Goal: Task Accomplishment & Management: Complete application form

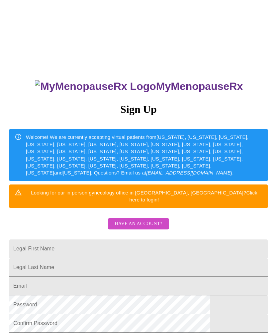
click at [95, 241] on input "Legal First Name" at bounding box center [138, 248] width 259 height 19
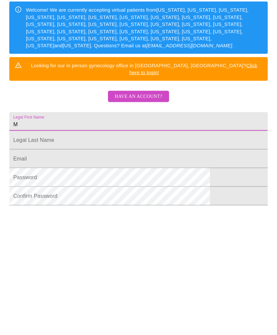
type input "Maureen"
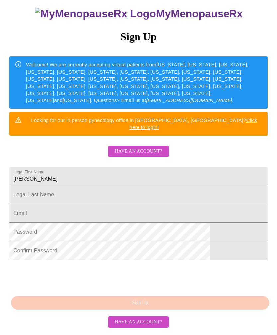
click at [82, 186] on input "Legal First Name" at bounding box center [138, 195] width 259 height 19
click at [74, 204] on input "Legal First Name" at bounding box center [138, 213] width 259 height 19
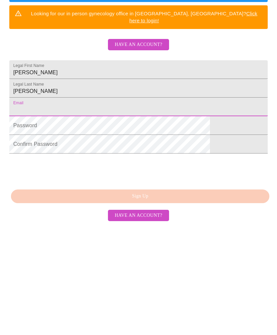
click at [176, 200] on div "MyMenopauseRx Sign Up Welcome! We are currently accepting virtual patients from…" at bounding box center [139, 164] width 272 height 335
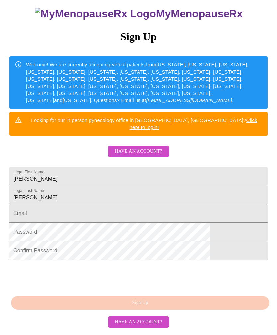
click at [176, 309] on div "MyMenopauseRx Sign Up Welcome! We are currently accepting virtual patients from…" at bounding box center [139, 164] width 272 height 335
click at [148, 308] on div "MyMenopauseRx Sign Up Welcome! We are currently accepting virtual patients from…" at bounding box center [139, 164] width 272 height 335
click at [93, 186] on input "Tirabasso" at bounding box center [138, 195] width 259 height 19
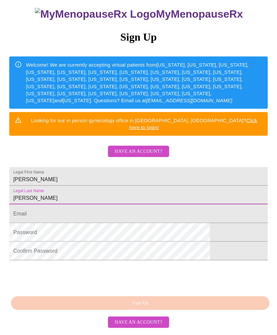
click at [81, 186] on input "Tirabasso" at bounding box center [138, 195] width 259 height 19
type input "T"
click at [80, 167] on input "Maureen" at bounding box center [138, 176] width 259 height 19
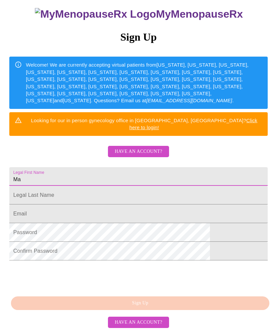
type input "M"
click at [260, 177] on div "MyMenopauseRx Sign Up Welcome! We are currently accepting virtual patients from…" at bounding box center [139, 130] width 272 height 401
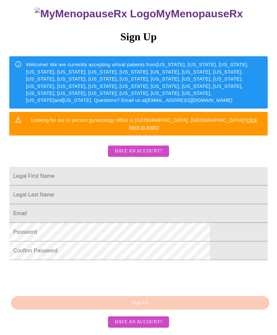
click at [161, 309] on div "MyMenopauseRx Sign Up Welcome! We are currently accepting virtual patients from…" at bounding box center [139, 164] width 272 height 335
click at [166, 308] on div "MyMenopauseRx Sign Up Welcome! We are currently accepting virtual patients from…" at bounding box center [139, 164] width 272 height 335
click at [154, 309] on div "MyMenopauseRx Sign Up Welcome! We are currently accepting virtual patients from…" at bounding box center [139, 164] width 272 height 335
click at [162, 306] on div "MyMenopauseRx Sign Up Welcome! We are currently accepting virtual patients from…" at bounding box center [139, 164] width 272 height 335
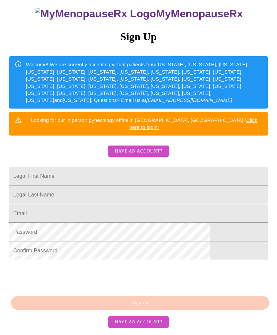
click at [162, 305] on div "MyMenopauseRx Sign Up Welcome! We are currently accepting virtual patients from…" at bounding box center [139, 164] width 272 height 335
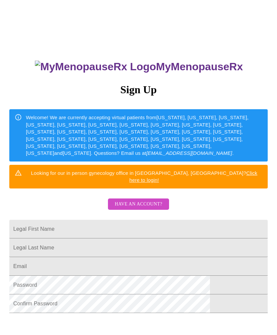
scroll to position [0, 0]
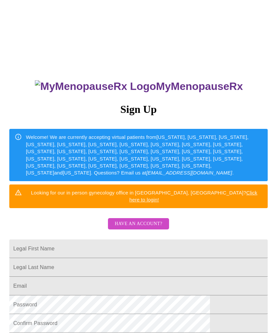
click at [149, 109] on h3 "Sign Up" at bounding box center [138, 109] width 259 height 12
click at [156, 113] on h3 "Sign Up" at bounding box center [138, 109] width 259 height 12
click at [183, 112] on h3 "Sign Up" at bounding box center [138, 109] width 259 height 12
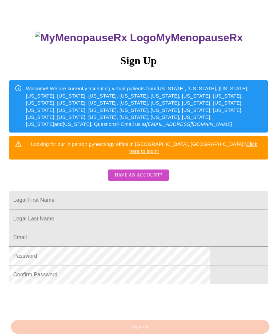
scroll to position [72, 0]
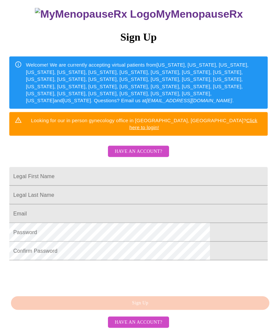
click at [157, 330] on div "MyMenopauseRx Sign Up Welcome! We are currently accepting virtual patients from…" at bounding box center [139, 164] width 272 height 335
click at [162, 327] on div "MyMenopauseRx Sign Up Welcome! We are currently accepting virtual patients from…" at bounding box center [139, 164] width 272 height 335
click at [179, 332] on div "MyMenopauseRx Sign Up Welcome! We are currently accepting virtual patients from…" at bounding box center [139, 164] width 272 height 335
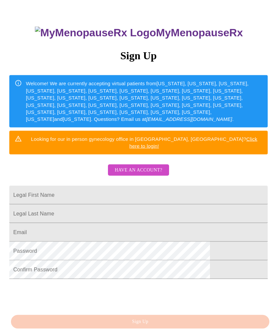
scroll to position [53, 0]
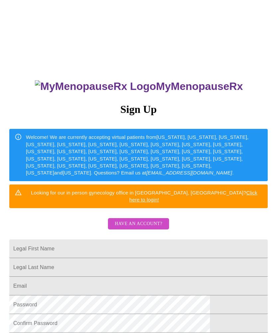
scroll to position [53, 0]
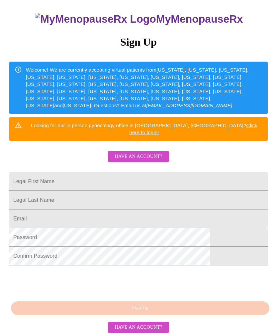
scroll to position [72, 0]
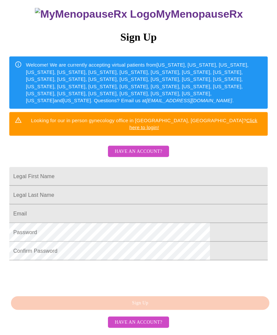
click at [186, 332] on div "MyMenopauseRx Sign Up Welcome! We are currently accepting virtual patients from…" at bounding box center [139, 164] width 272 height 335
click at [188, 331] on div "MyMenopauseRx Sign Up Welcome! We are currently accepting virtual patients from…" at bounding box center [139, 164] width 272 height 335
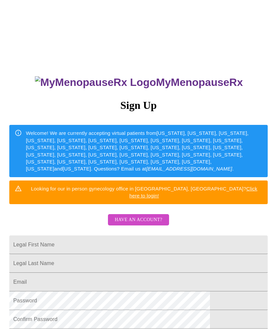
scroll to position [0, 0]
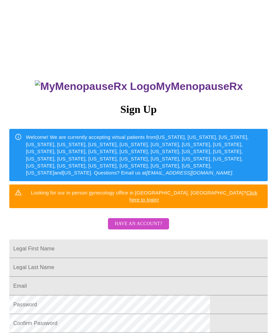
scroll to position [72, 0]
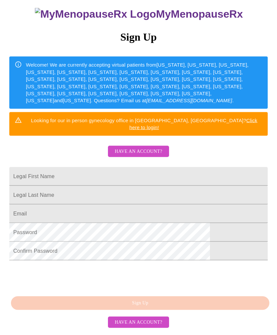
click at [185, 329] on div "MyMenopauseRx Sign Up Welcome! We are currently accepting virtual patients from…" at bounding box center [139, 164] width 272 height 335
click at [195, 330] on div "MyMenopauseRx Sign Up Welcome! We are currently accepting virtual patients from…" at bounding box center [139, 164] width 272 height 335
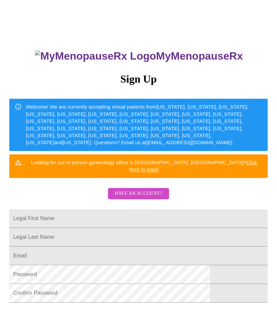
scroll to position [0, 0]
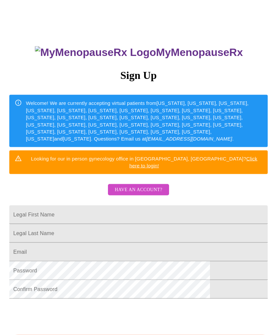
scroll to position [72, 0]
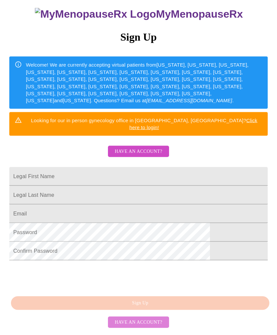
click at [150, 326] on span "Have an account?" at bounding box center [139, 322] width 48 height 8
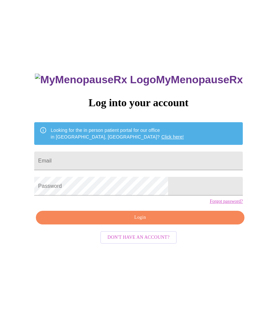
click at [158, 241] on span "Don't have an account?" at bounding box center [139, 237] width 62 height 8
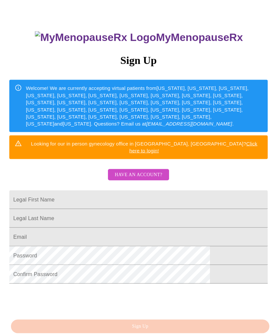
scroll to position [72, 0]
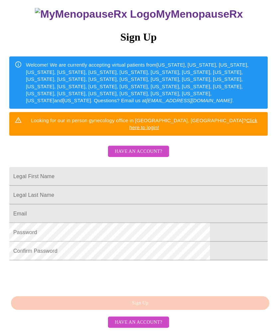
click at [80, 169] on input "Legal First Name" at bounding box center [138, 176] width 259 height 19
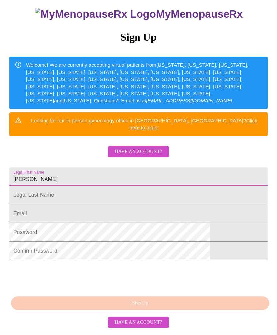
type input "Maureen"
click at [78, 194] on input "Legal First Name" at bounding box center [138, 195] width 259 height 19
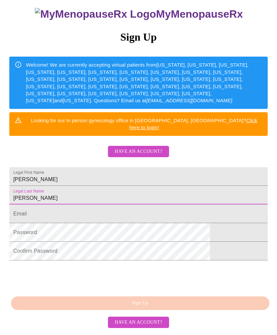
type input "Tirabasso"
click at [72, 218] on input "Legal First Name" at bounding box center [138, 213] width 259 height 19
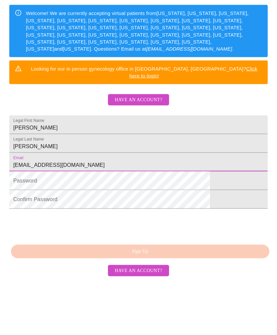
type input "Miatirabasso@comcast.net"
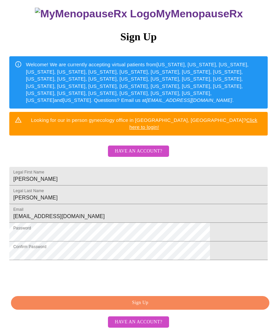
click at [198, 307] on span "Sign Up" at bounding box center [140, 303] width 243 height 8
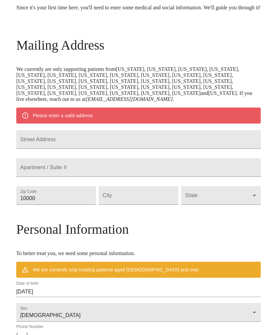
scroll to position [46, 0]
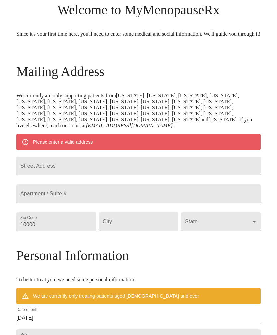
click at [80, 175] on input "Street Address" at bounding box center [138, 165] width 245 height 19
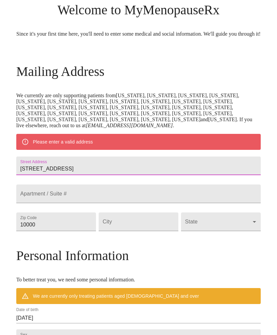
click at [70, 175] on input "740 San Creek" at bounding box center [138, 165] width 245 height 19
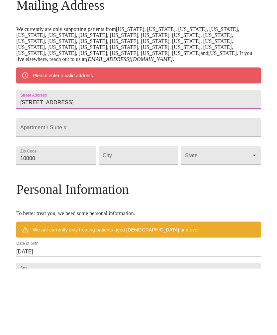
type input "740 Sand Creek Drive"
click at [79, 212] on input "10000" at bounding box center [56, 221] width 80 height 19
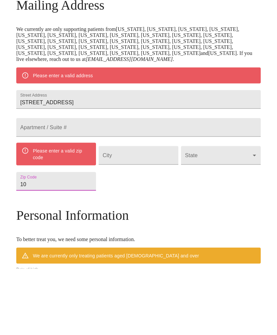
type input "1"
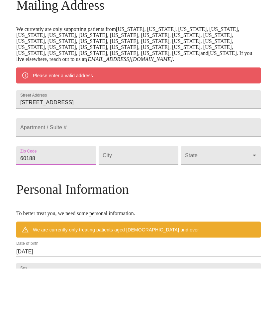
type input "60188"
click at [138, 212] on input "Street Address" at bounding box center [139, 221] width 80 height 19
type input "Il"
click at [229, 186] on body "MyMenopauseRx Welcome to MyMenopauseRx Since it's your first time here, you'll …" at bounding box center [139, 224] width 272 height 537
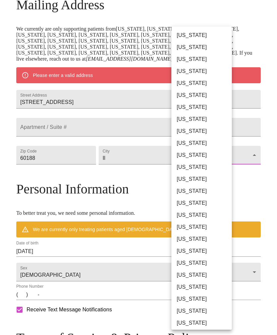
click at [187, 178] on li "Illinois" at bounding box center [202, 179] width 61 height 12
type input "Illinois"
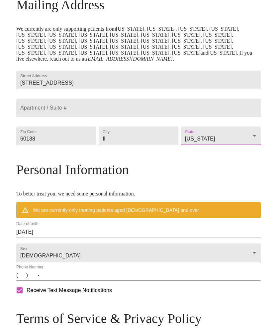
click at [124, 145] on input "Il" at bounding box center [139, 135] width 80 height 19
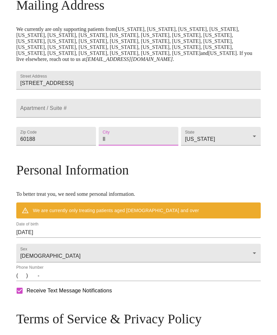
type input "I"
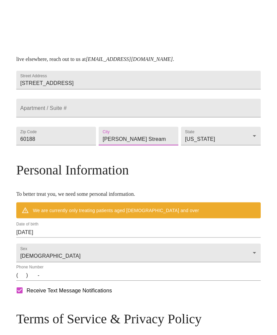
scroll to position [169, 0]
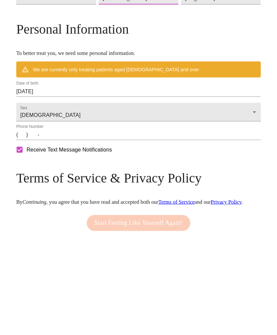
type input "Carol Stream"
click at [50, 214] on input "(   )    -" at bounding box center [138, 219] width 245 height 11
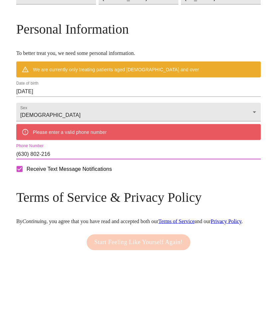
type input "(630) 802-2163"
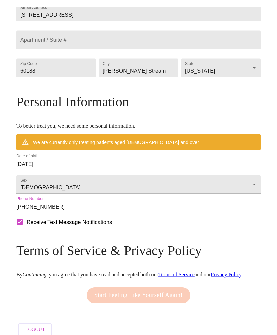
scroll to position [244, 0]
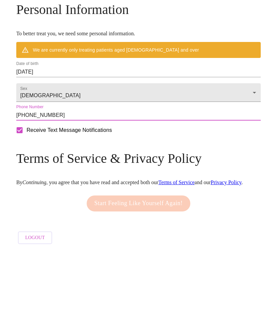
click at [174, 277] on div "Start Feeling Like Yourself Again!" at bounding box center [138, 288] width 107 height 23
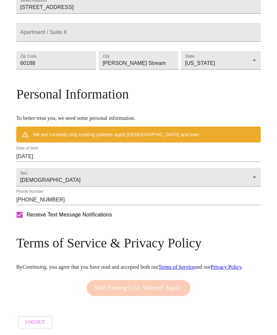
click at [63, 151] on input "09/11/2025" at bounding box center [138, 156] width 245 height 11
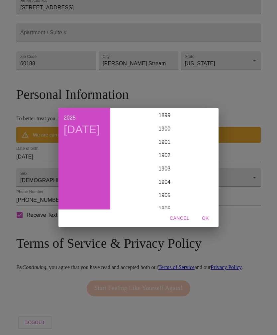
scroll to position [1637, 0]
click at [253, 171] on div "2025 Thu, Sep 11 1899 1900 1901 1902 1903 1904 1905 1906 1907 1908 1909 1910 19…" at bounding box center [138, 167] width 277 height 335
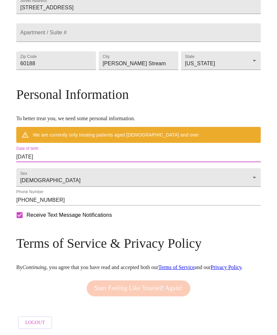
click at [82, 151] on input "09/11/2025" at bounding box center [138, 156] width 245 height 11
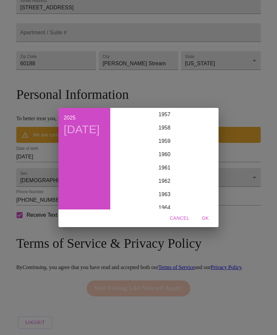
scroll to position [773, 0]
click at [168, 187] on div "1962" at bounding box center [164, 180] width 103 height 13
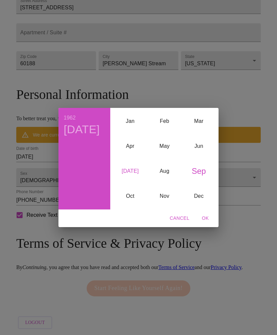
click at [134, 181] on div "Jul" at bounding box center [130, 171] width 34 height 25
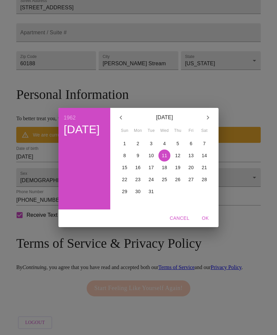
click at [151, 159] on p "10" at bounding box center [151, 155] width 5 height 7
click at [206, 222] on span "OK" at bounding box center [206, 218] width 16 height 8
type input "07/10/1962"
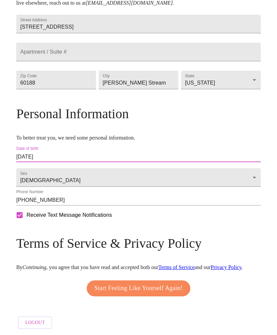
click at [172, 293] on span "Start Feeling Like Yourself Again!" at bounding box center [138, 288] width 88 height 11
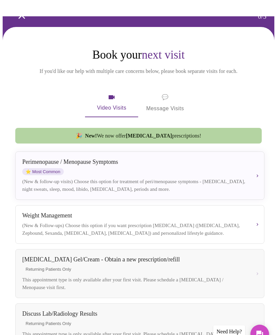
scroll to position [22, 0]
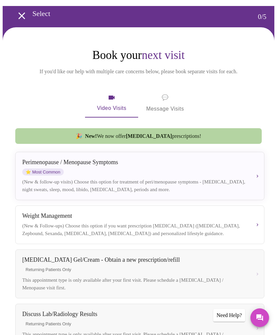
click at [137, 175] on div "Perimenopause / Menopause Symptoms ⭐ Most Common" at bounding box center [134, 167] width 225 height 17
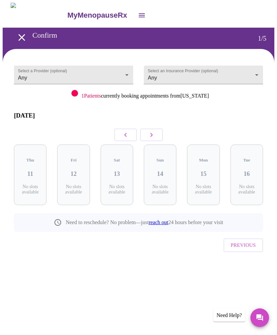
scroll to position [0, 0]
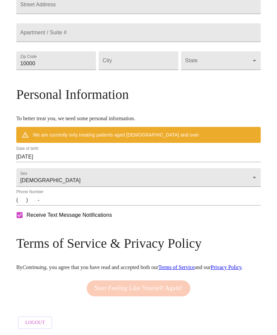
scroll to position [242, 0]
click at [72, 151] on input "09/11/2025" at bounding box center [138, 156] width 245 height 11
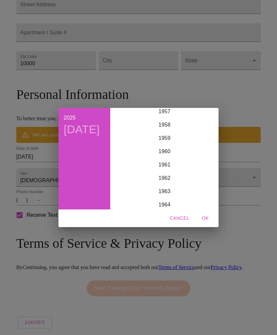
scroll to position [776, 0]
click at [169, 184] on div "1962" at bounding box center [164, 177] width 103 height 13
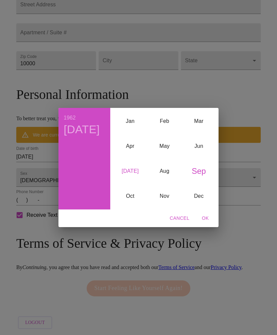
click at [133, 183] on div "Jul" at bounding box center [130, 171] width 34 height 25
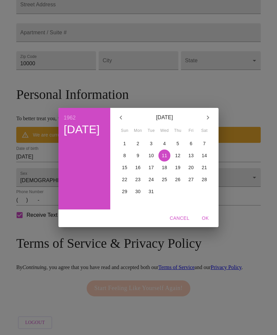
click at [151, 159] on p "10" at bounding box center [151, 155] width 5 height 7
click at [203, 222] on span "OK" at bounding box center [206, 218] width 16 height 8
type input "07/10/1962"
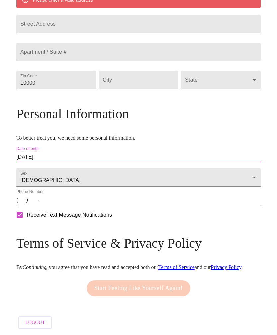
click at [52, 329] on button "Logout" at bounding box center [35, 322] width 34 height 13
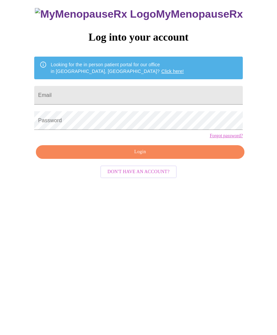
scroll to position [7, 0]
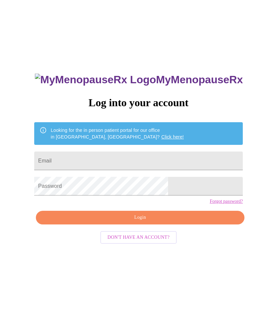
click at [110, 162] on input "Email" at bounding box center [138, 160] width 209 height 19
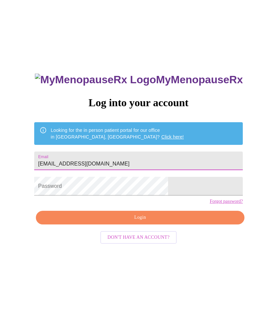
type input "Miatirabasso@comcast.net"
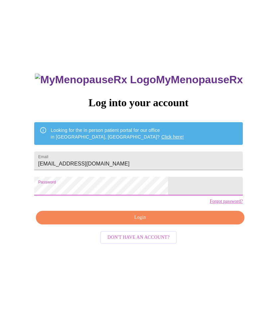
click at [141, 222] on span "Login" at bounding box center [141, 217] width 194 height 8
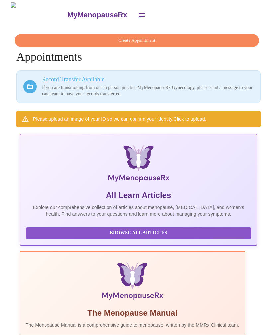
click at [84, 234] on span "Browse All Articles" at bounding box center [138, 233] width 213 height 8
